Goal: Task Accomplishment & Management: Use online tool/utility

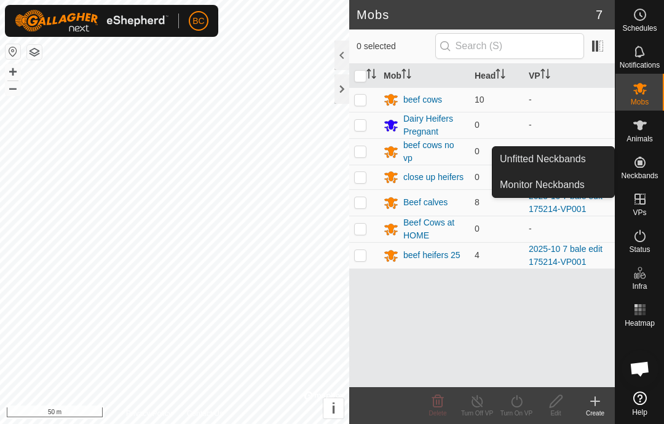
click at [573, 157] on span "Unfitted Neckbands" at bounding box center [543, 159] width 86 height 15
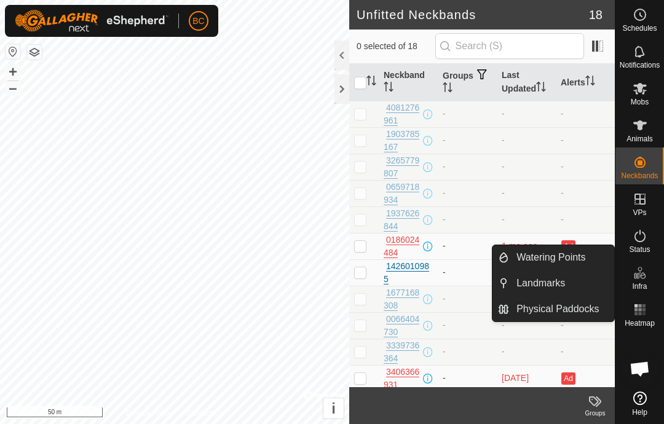
click at [555, 280] on span "Landmarks" at bounding box center [540, 283] width 49 height 15
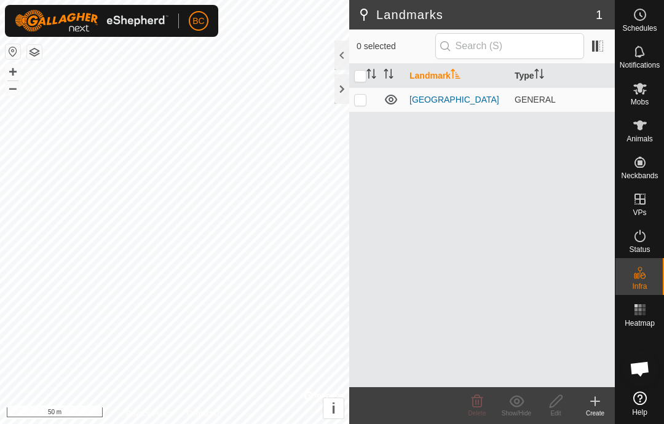
click at [599, 402] on icon at bounding box center [595, 401] width 15 height 15
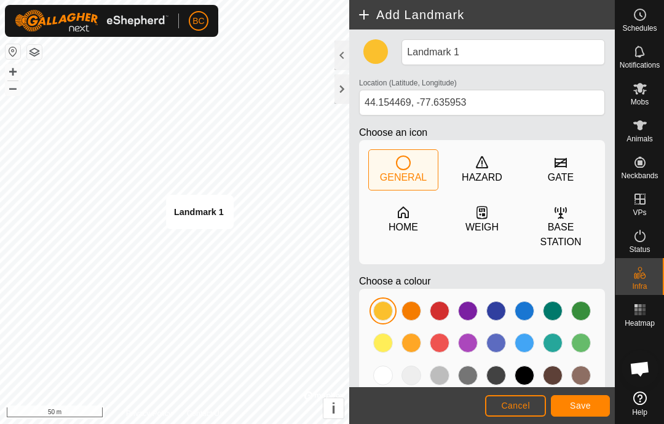
type input "44.154457, -77.635981"
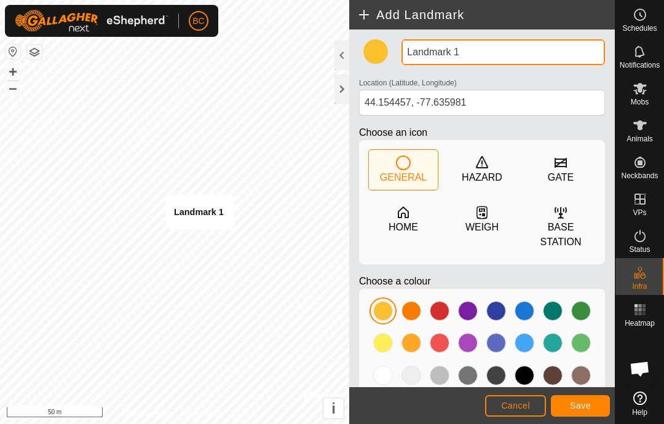
click at [478, 52] on input "Landmark 1" at bounding box center [502, 52] width 203 height 26
type input "L"
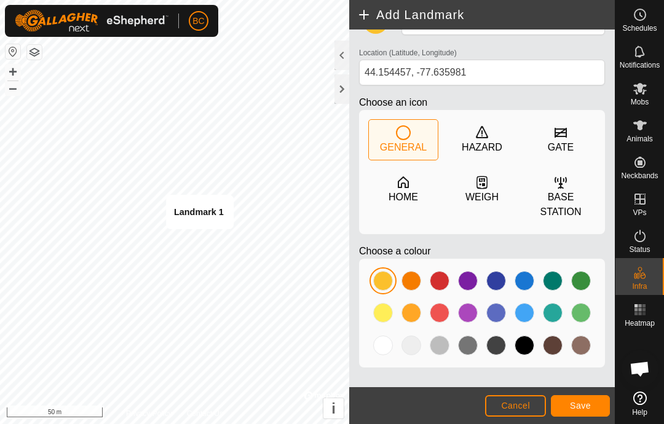
scroll to position [29, 0]
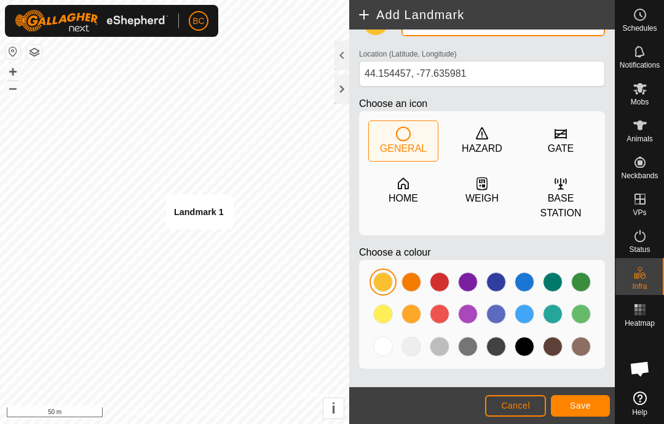
type input "Bale 2"
click at [583, 401] on span "Save" at bounding box center [580, 406] width 21 height 10
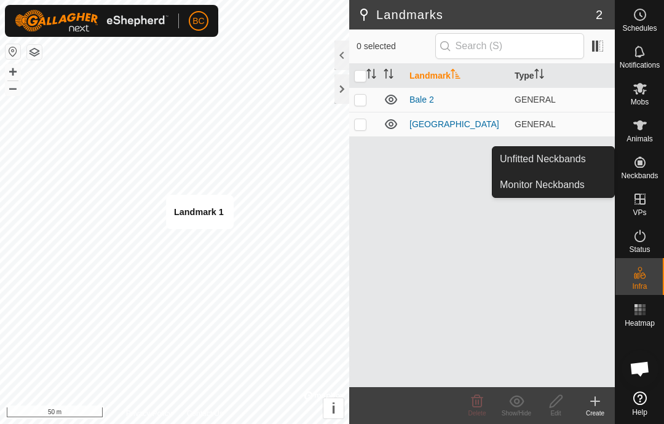
click at [570, 164] on span "Unfitted Neckbands" at bounding box center [543, 159] width 86 height 15
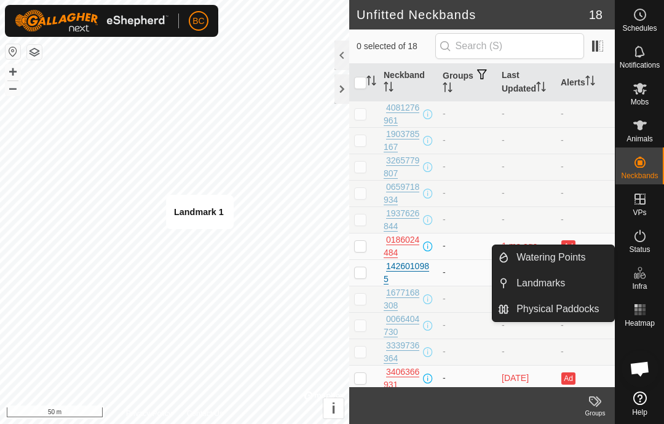
click at [563, 283] on span "Landmarks" at bounding box center [540, 283] width 49 height 15
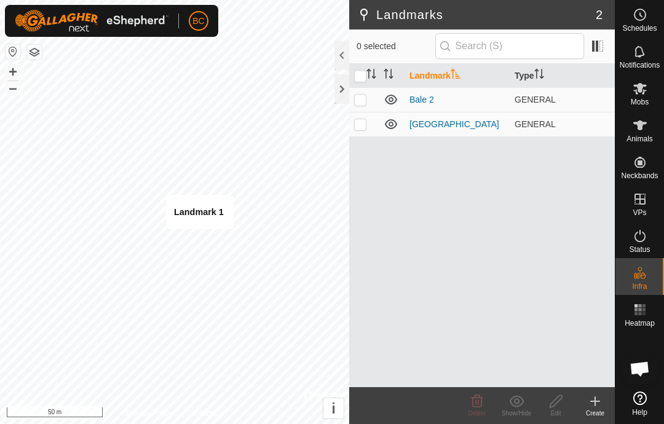
click at [543, 95] on span "GENERAL" at bounding box center [534, 100] width 41 height 10
click at [540, 98] on span "GENERAL" at bounding box center [534, 100] width 41 height 10
click at [366, 99] on td at bounding box center [364, 99] width 30 height 25
checkbox input "true"
click at [563, 404] on icon at bounding box center [555, 401] width 15 height 15
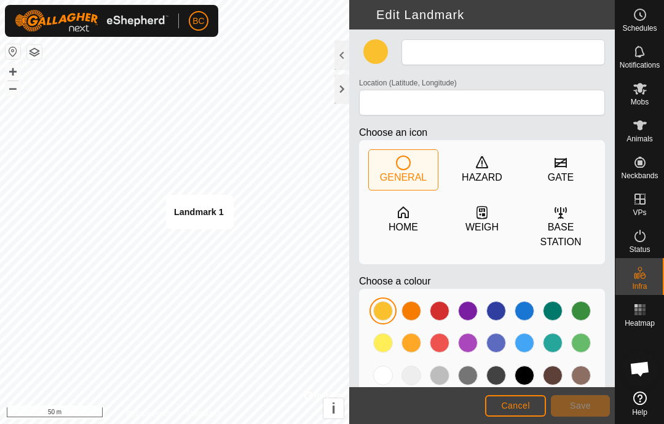
type input "Bale 2"
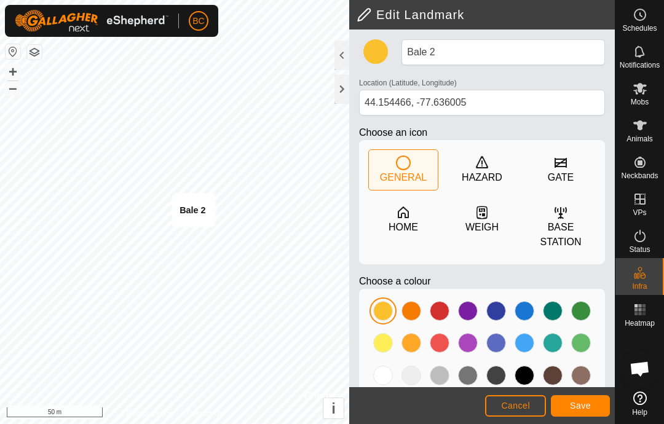
type input "44.154489, -77.636021"
click at [589, 404] on span "Save" at bounding box center [580, 406] width 21 height 10
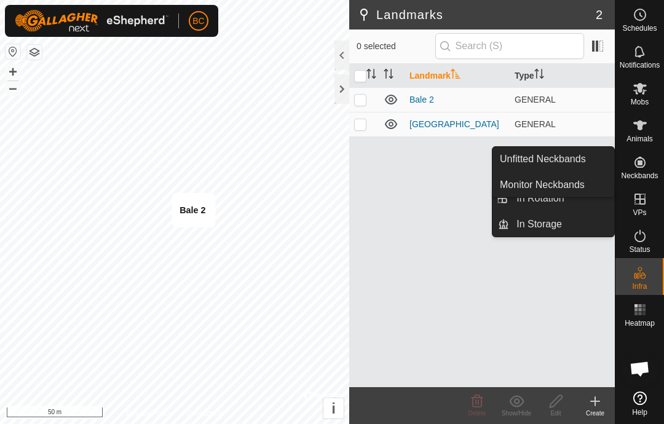
click at [581, 162] on span "Unfitted Neckbands" at bounding box center [543, 159] width 86 height 15
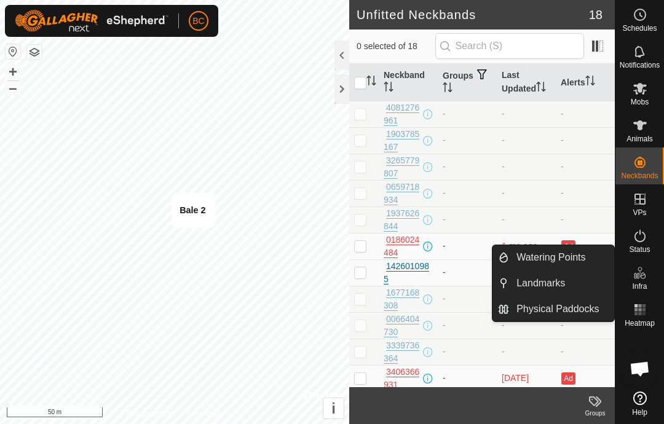
click at [566, 283] on link "Landmarks" at bounding box center [561, 283] width 105 height 25
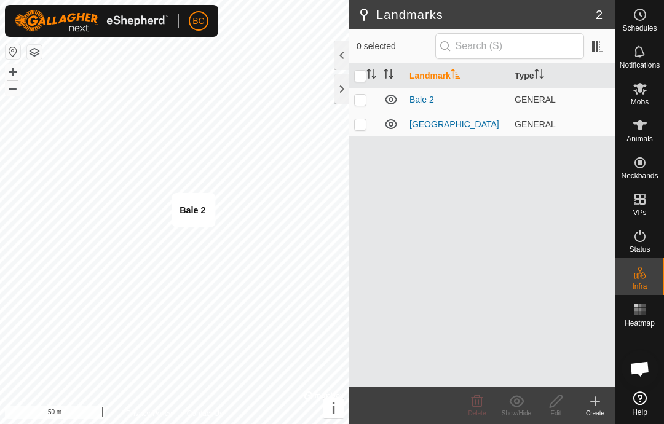
click at [561, 97] on td "GENERAL" at bounding box center [561, 99] width 105 height 25
click at [363, 103] on p-checkbox at bounding box center [360, 100] width 12 height 10
checkbox input "true"
click at [562, 403] on icon at bounding box center [555, 401] width 15 height 15
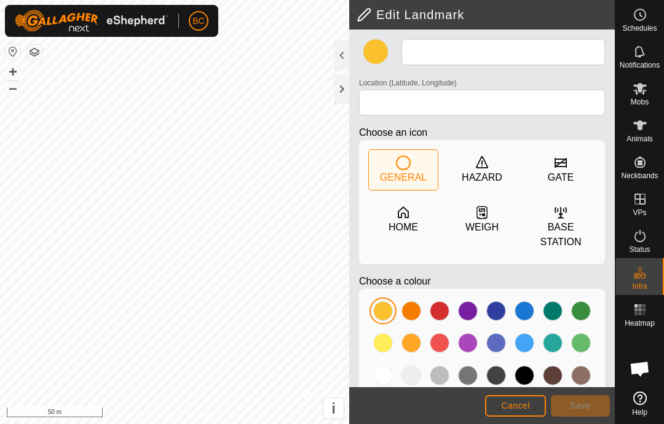
type input "Bale 2"
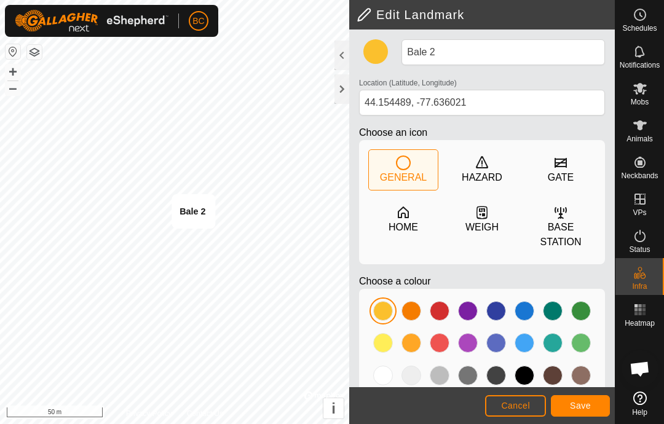
type input "44.154469, -77.636025"
click at [585, 411] on span "Save" at bounding box center [580, 406] width 21 height 10
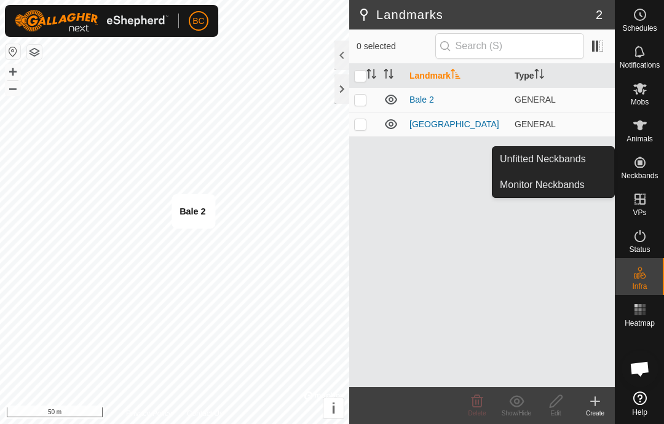
click at [574, 164] on span "Unfitted Neckbands" at bounding box center [543, 159] width 86 height 15
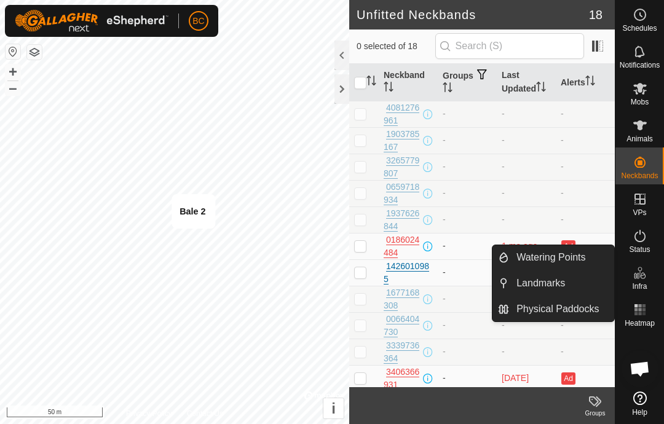
click at [565, 284] on link "Landmarks" at bounding box center [561, 283] width 105 height 25
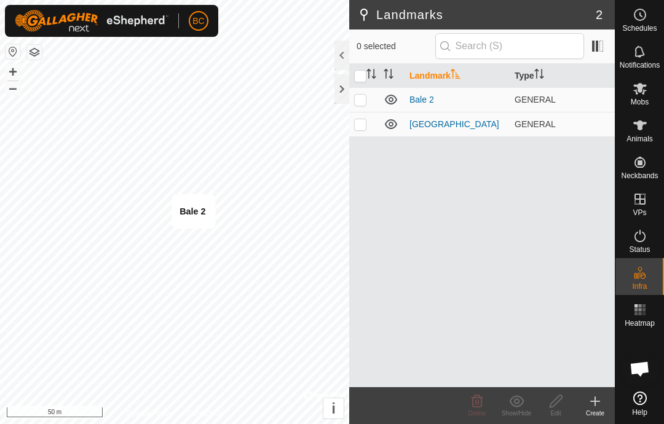
click at [597, 404] on icon at bounding box center [595, 401] width 15 height 15
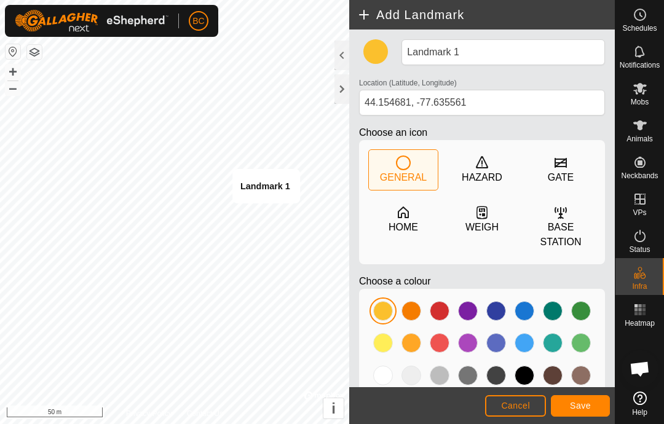
type input "44.154604, -77.635541"
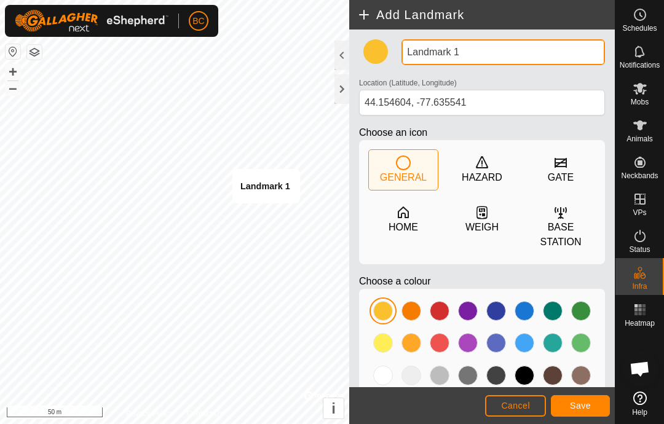
click at [456, 52] on input "Landmark 1" at bounding box center [502, 52] width 203 height 26
type input "Bale 1"
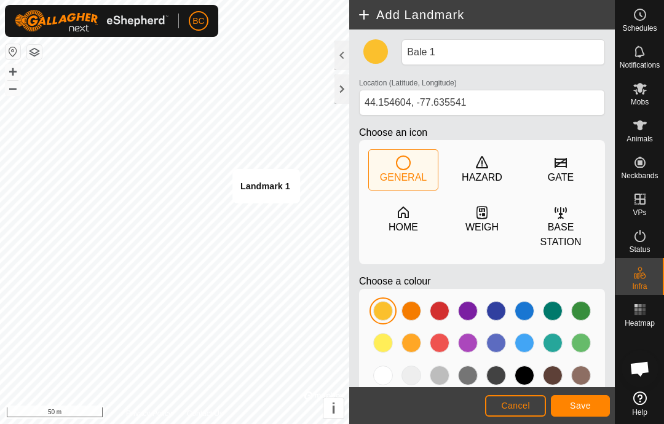
click at [588, 414] on button "Save" at bounding box center [580, 406] width 59 height 22
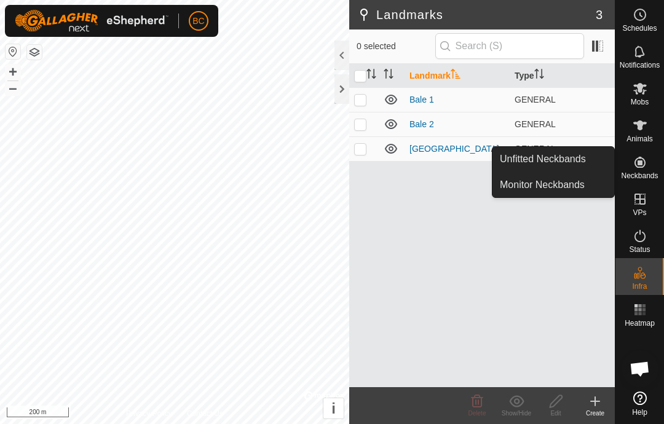
click at [583, 163] on span "Unfitted Neckbands" at bounding box center [543, 159] width 86 height 15
